Goal: Communication & Community: Answer question/provide support

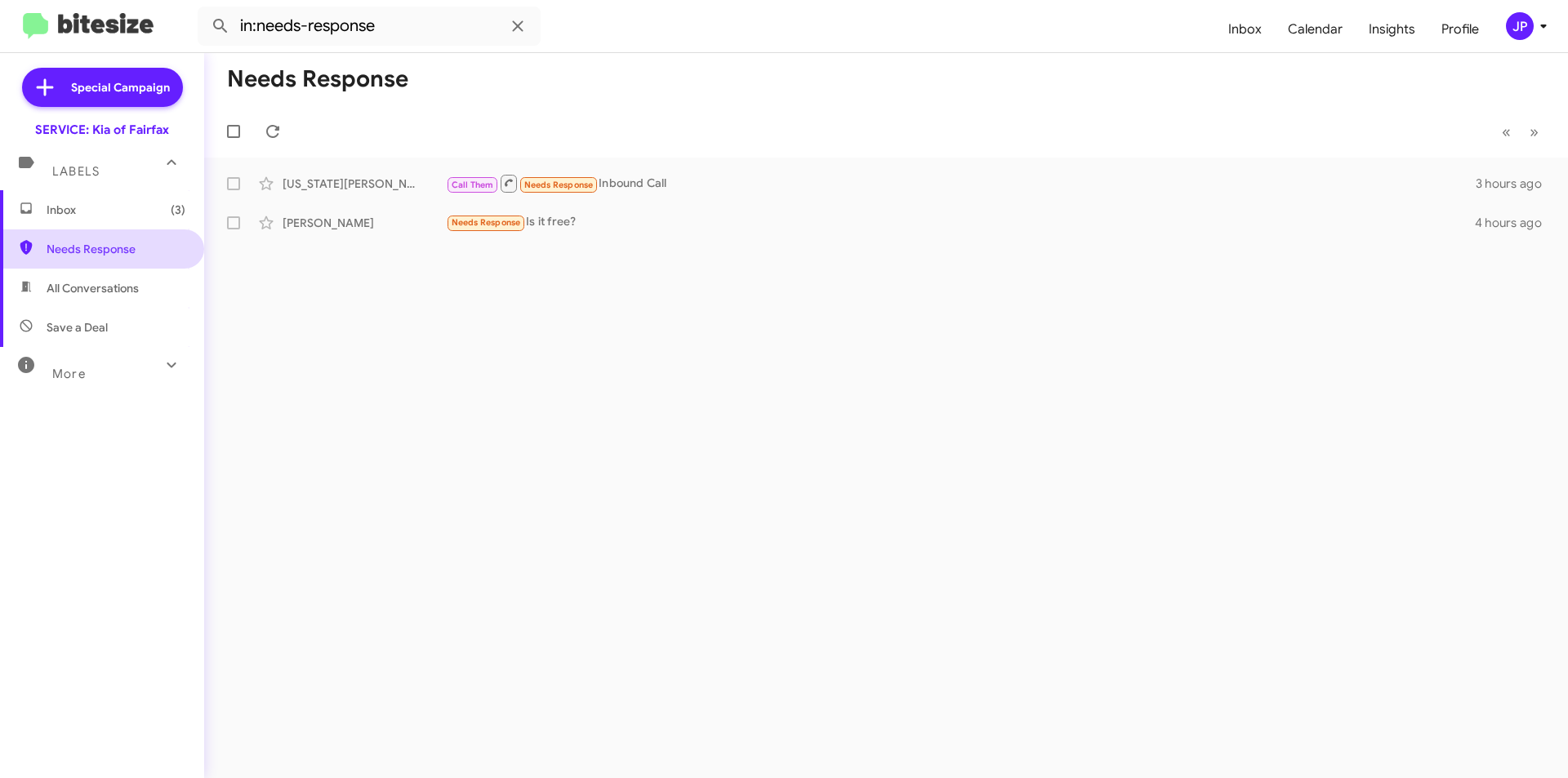
click at [110, 251] on span "Needs Response" at bounding box center [116, 249] width 139 height 16
click at [124, 212] on span "Inbox (3)" at bounding box center [116, 209] width 139 height 16
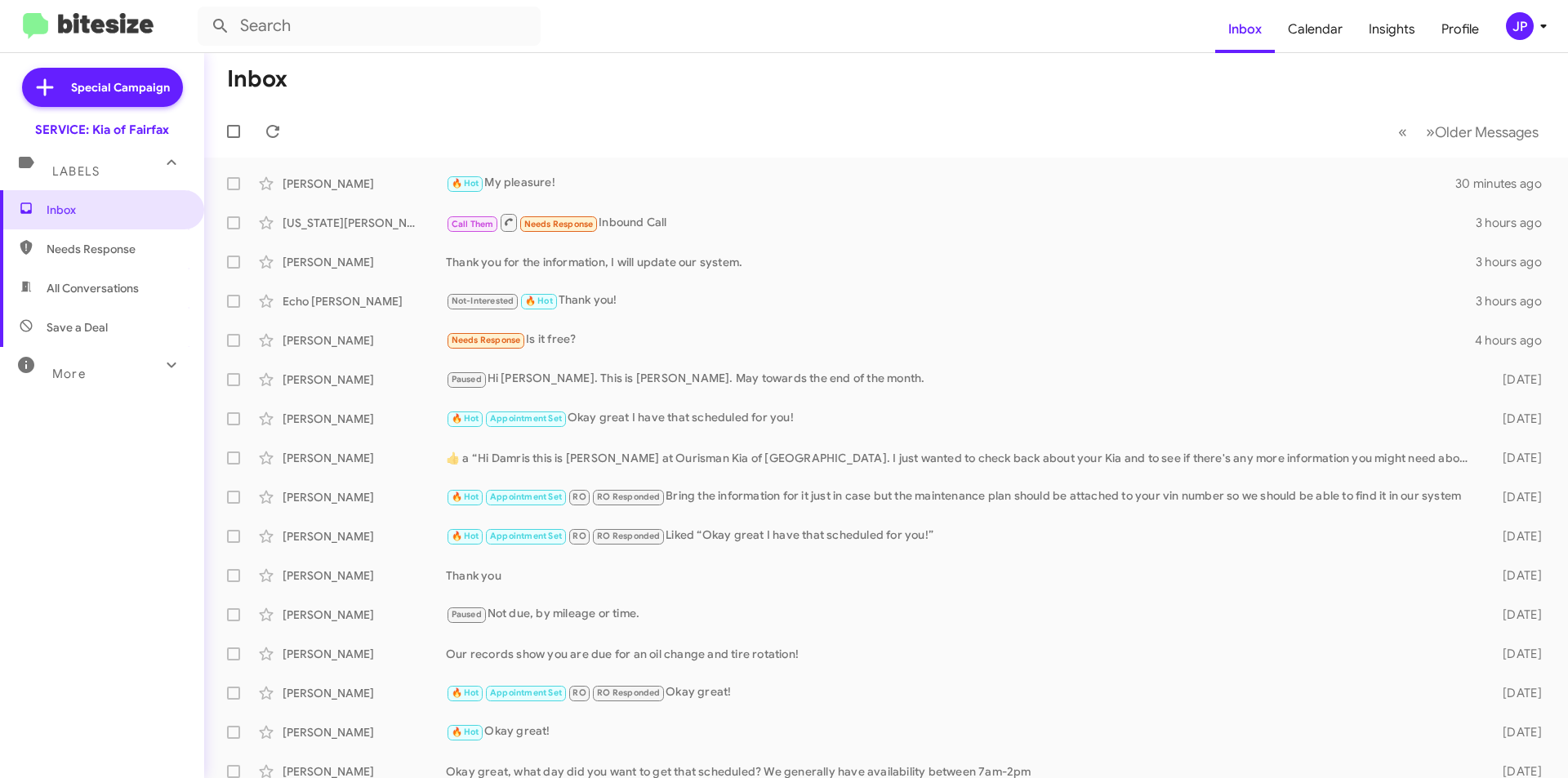
click at [123, 255] on span "Needs Response" at bounding box center [116, 249] width 139 height 16
type input "in:needs-response"
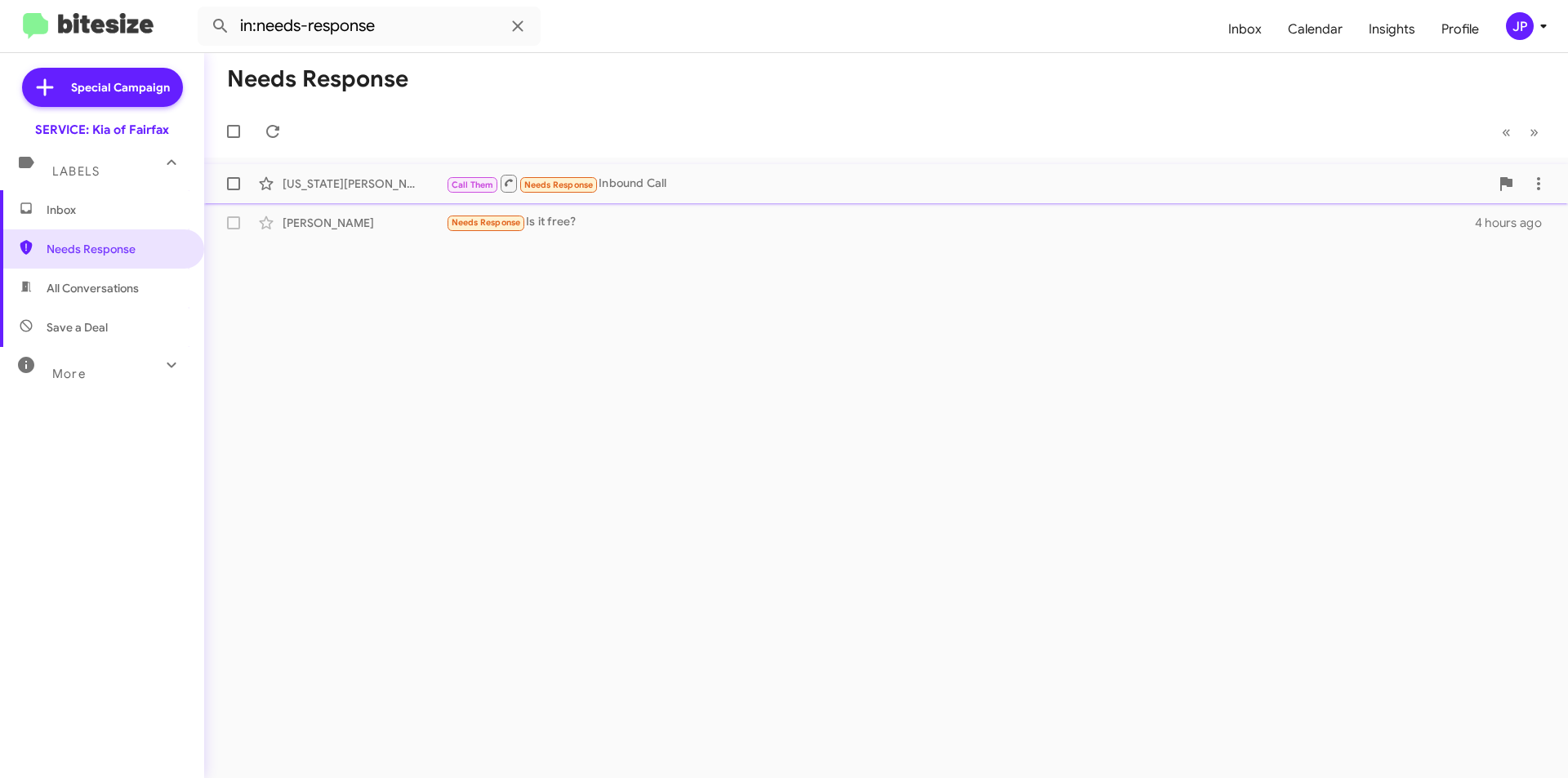
click at [414, 198] on div "[US_STATE][PERSON_NAME] Call Them Needs Response Inbound Call 3 hours ago" at bounding box center [885, 184] width 1338 height 32
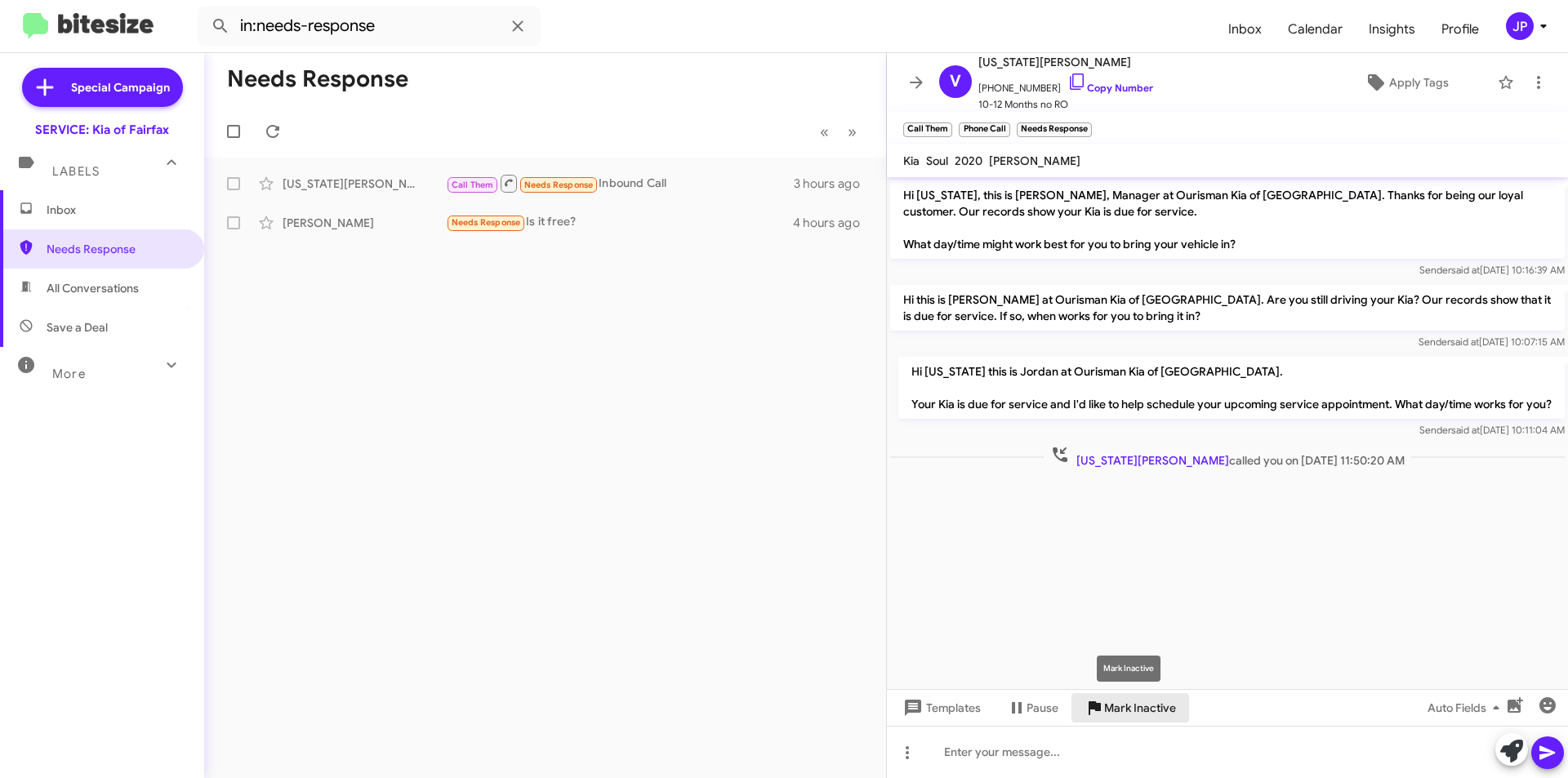
click at [1146, 710] on span "Mark Inactive" at bounding box center [1140, 708] width 71 height 30
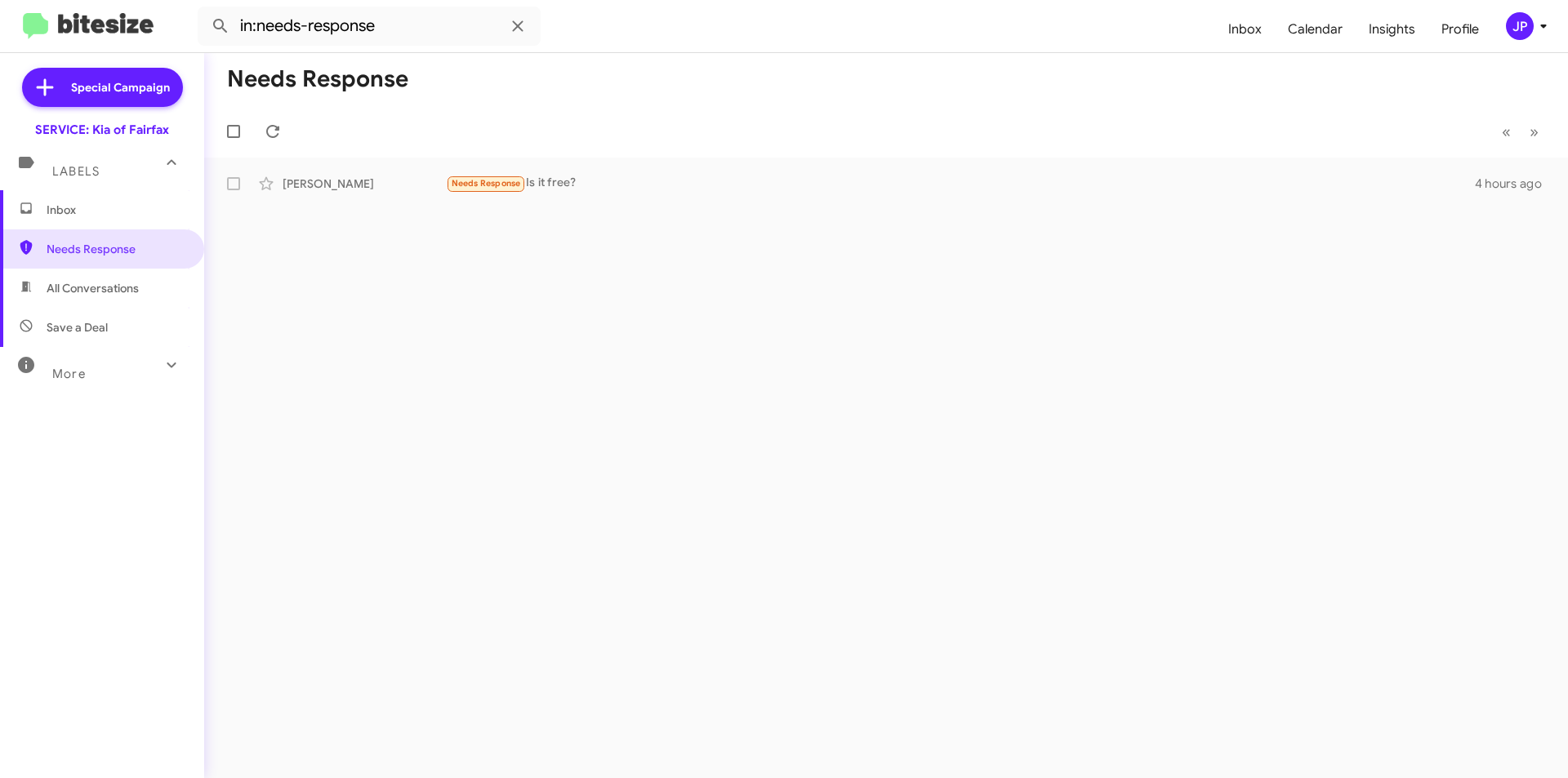
click at [629, 213] on div "Needs Response « Previous » Next [PERSON_NAME] Needs Response Is it free? 4 hou…" at bounding box center [885, 416] width 1363 height 726
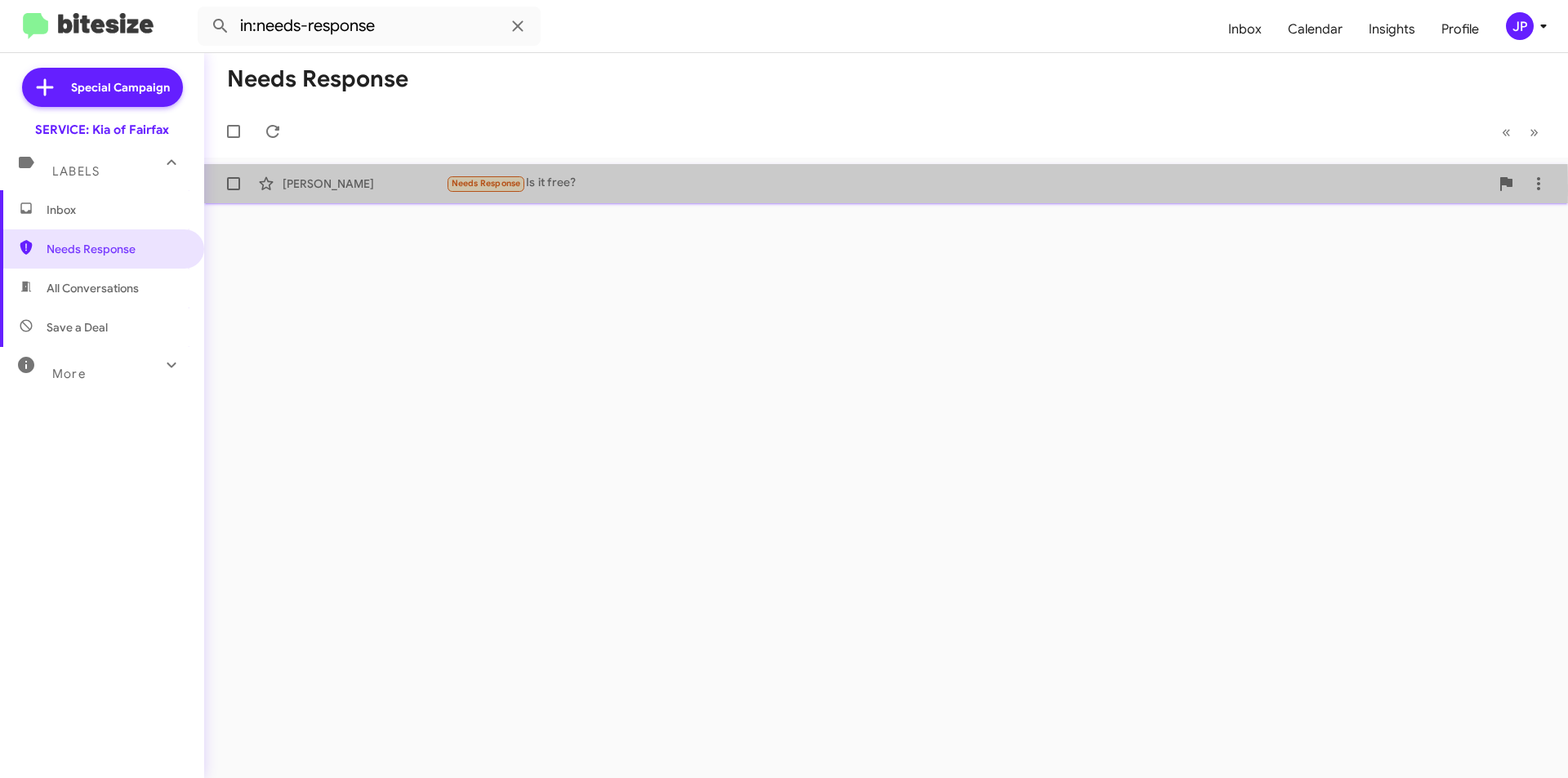
click at [634, 190] on div "Needs Response Is it free?" at bounding box center [967, 184] width 1043 height 19
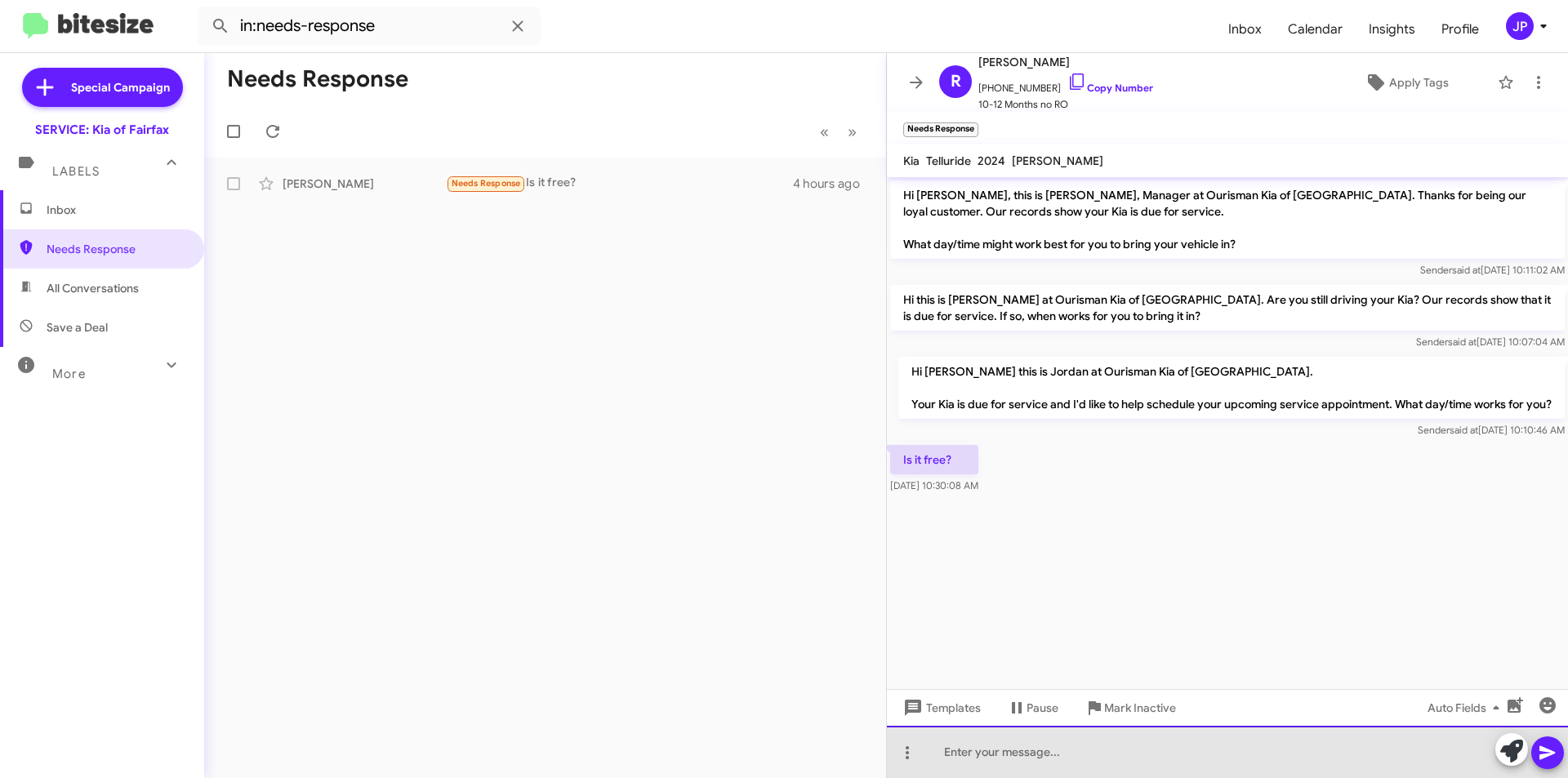
click at [1126, 766] on div at bounding box center [1226, 751] width 681 height 52
drag, startPoint x: 1157, startPoint y: 754, endPoint x: 924, endPoint y: 771, distance: 233.6
click at [924, 771] on div "Unfortunately these are paid services" at bounding box center [1226, 751] width 681 height 52
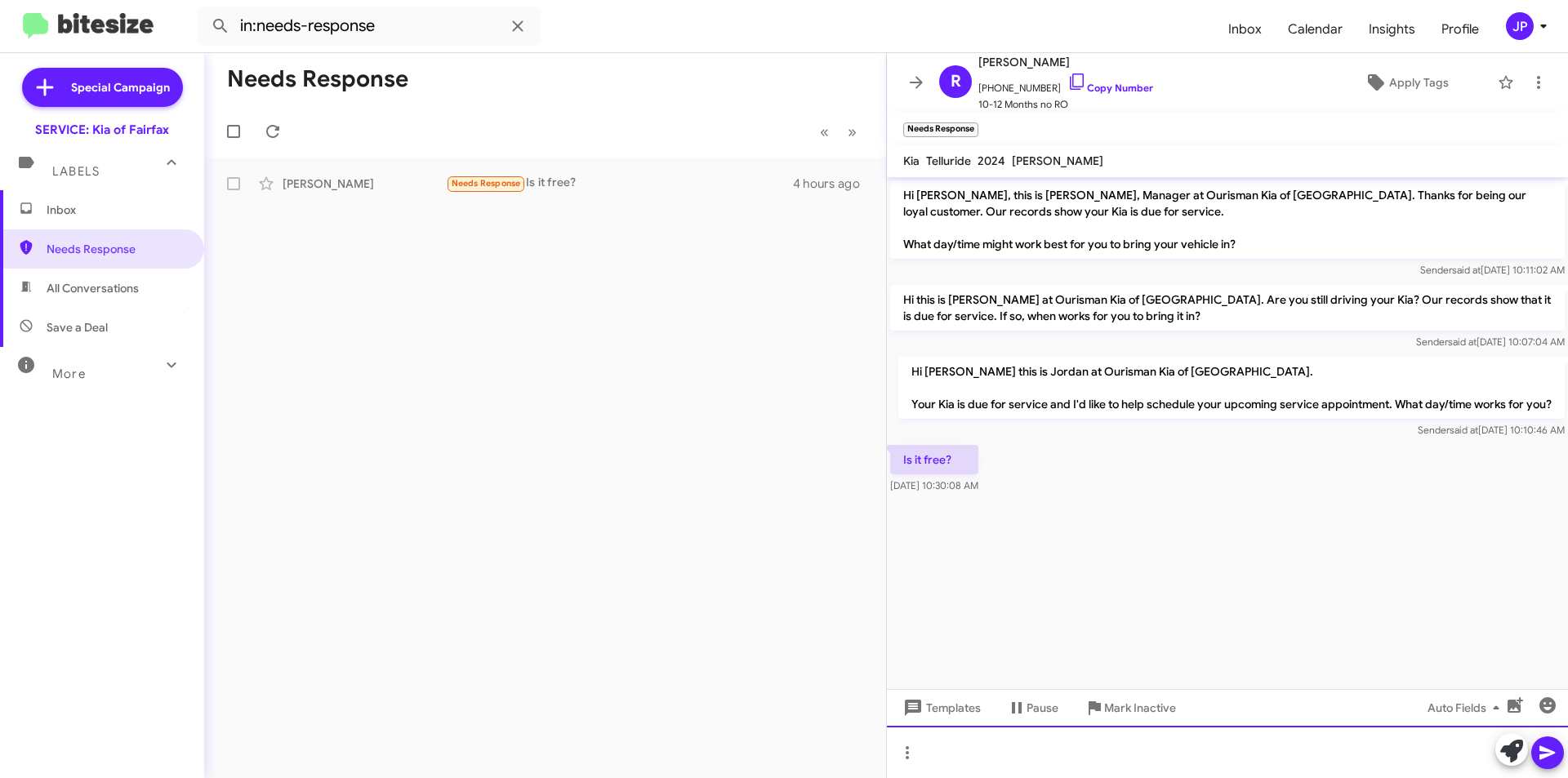
click at [1103, 757] on div at bounding box center [1226, 751] width 681 height 52
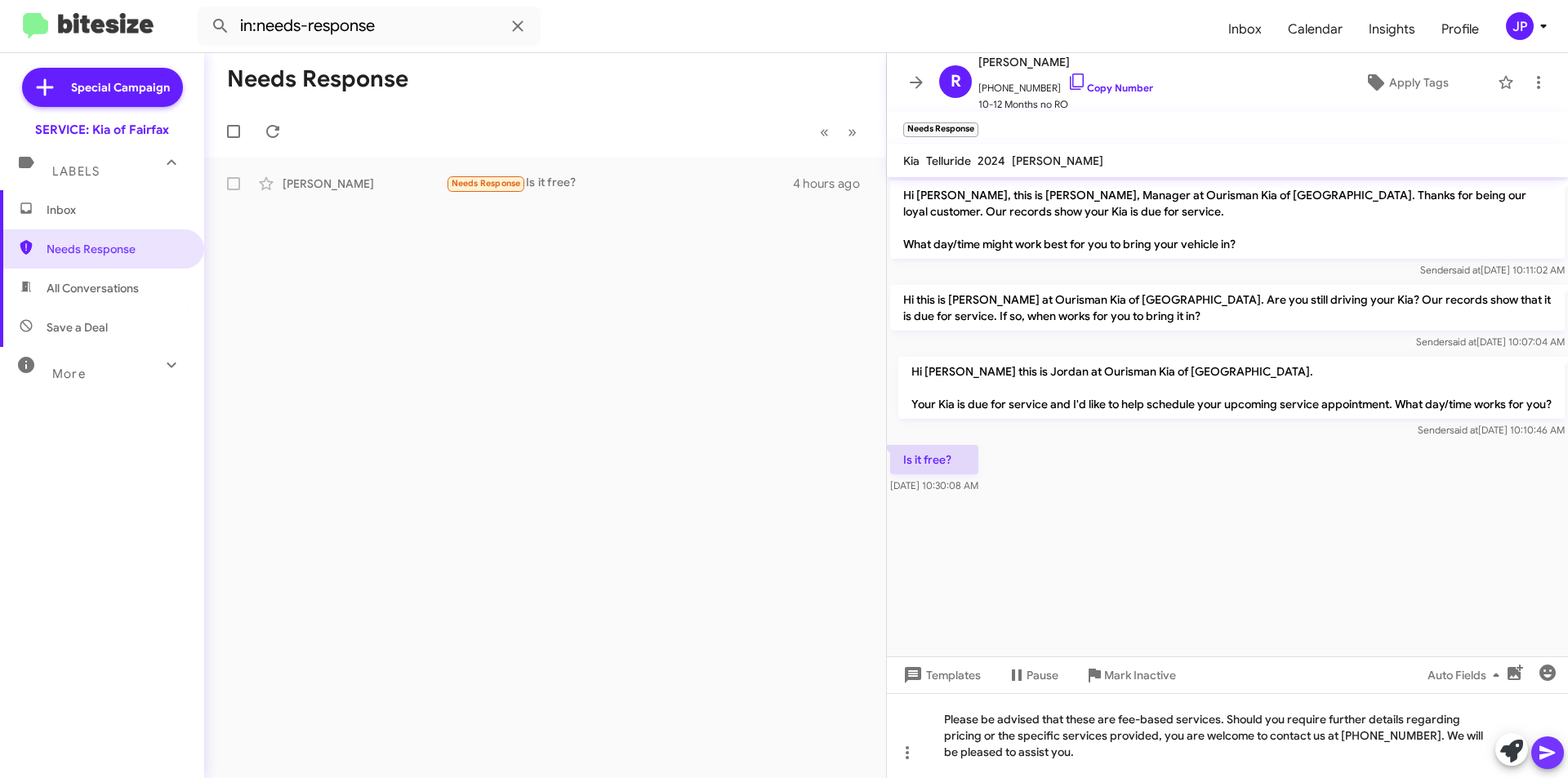
click at [1548, 748] on icon at bounding box center [1547, 752] width 20 height 20
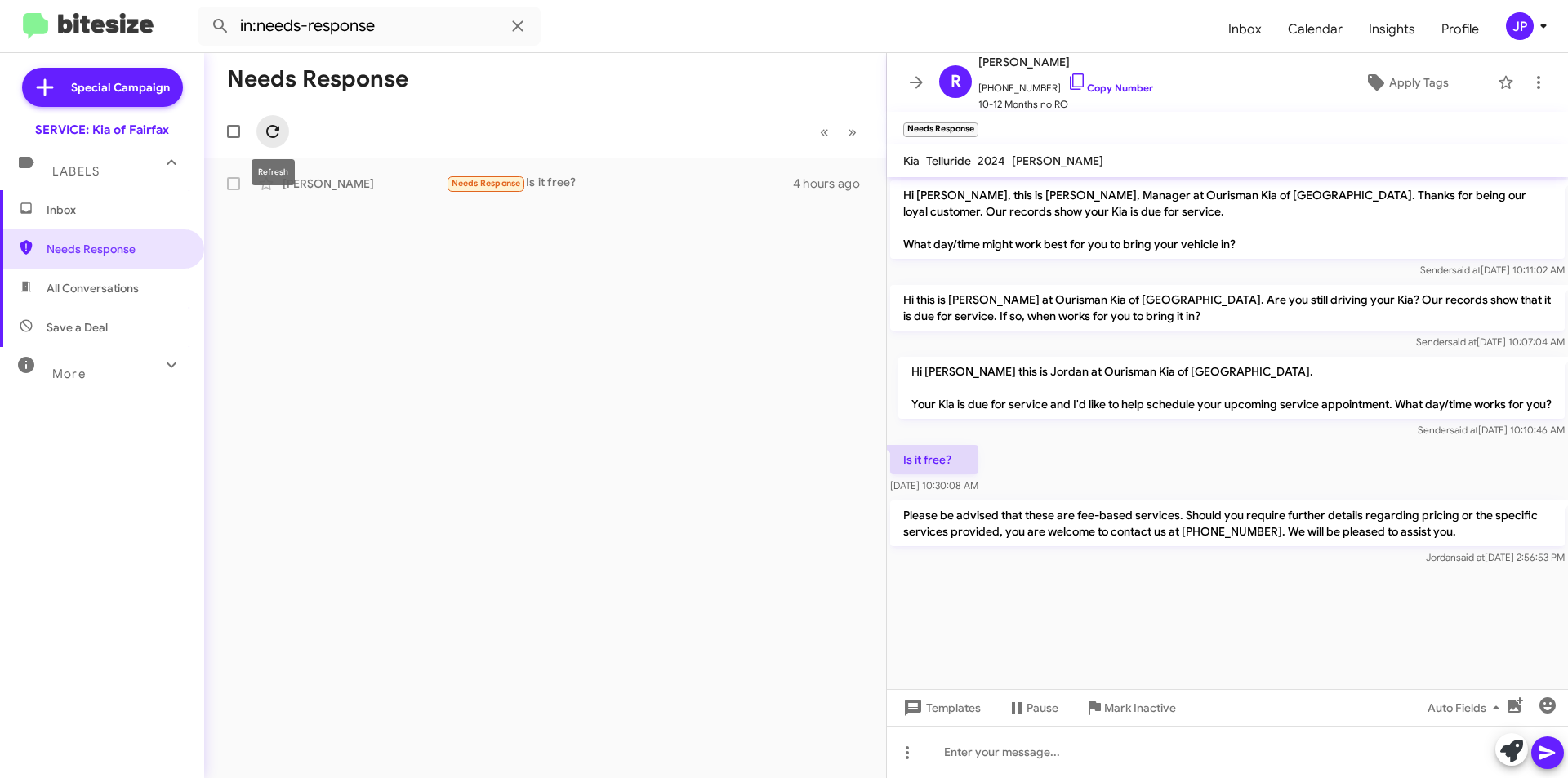
click at [282, 127] on span at bounding box center [272, 131] width 32 height 20
